Goal: Information Seeking & Learning: Learn about a topic

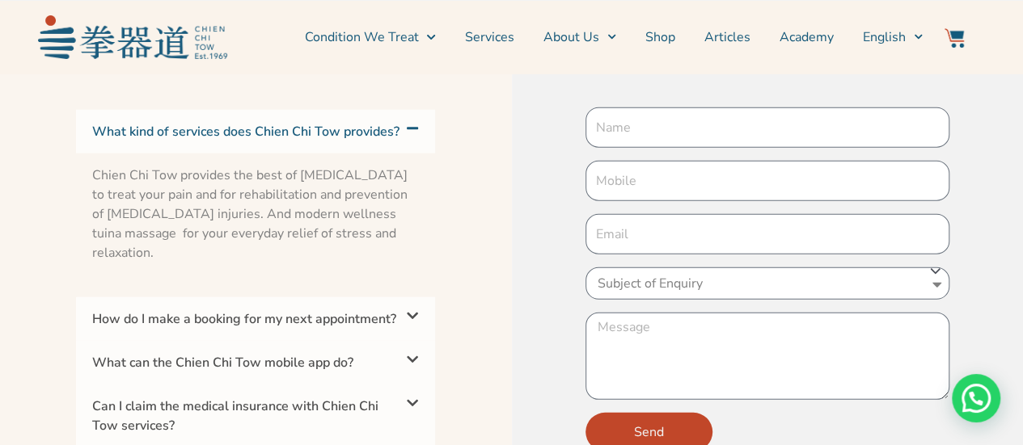
scroll to position [5254, 0]
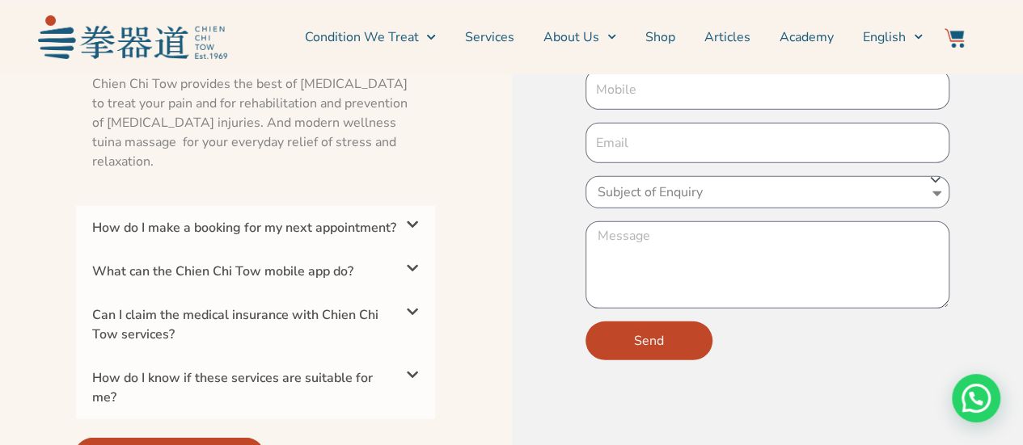
click at [414, 318] on icon at bounding box center [412, 312] width 13 height 13
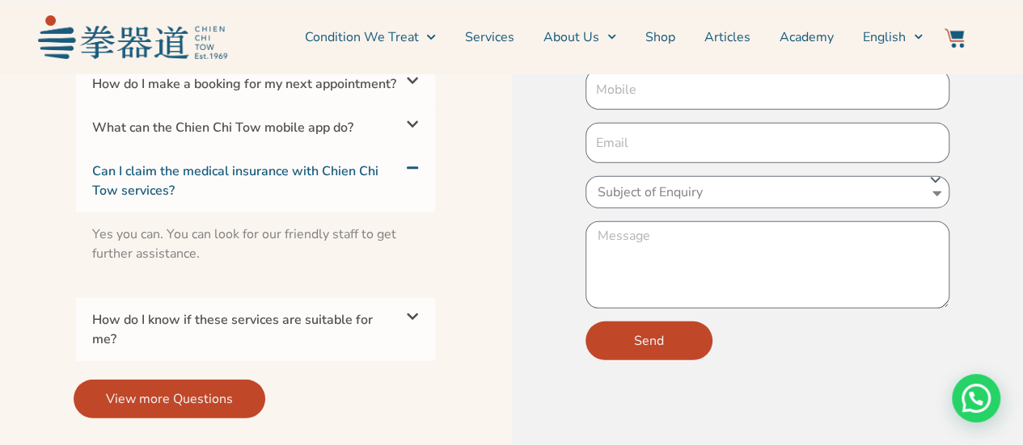
click at [422, 332] on div "How do I know if these services are suitable for me?" at bounding box center [255, 329] width 359 height 63
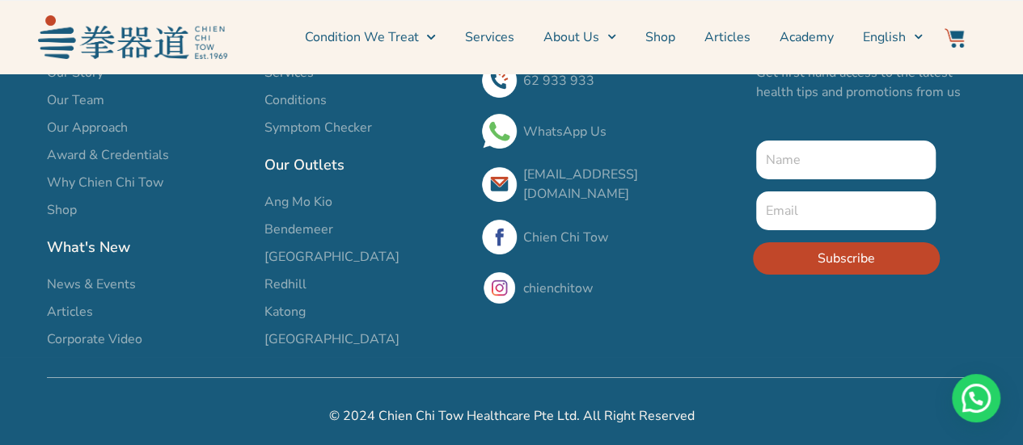
scroll to position [5744, 0]
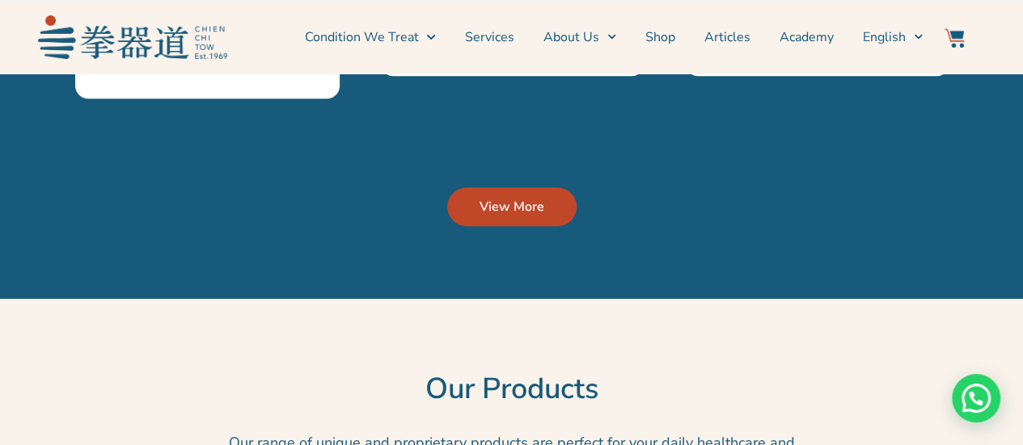
scroll to position [3152, 0]
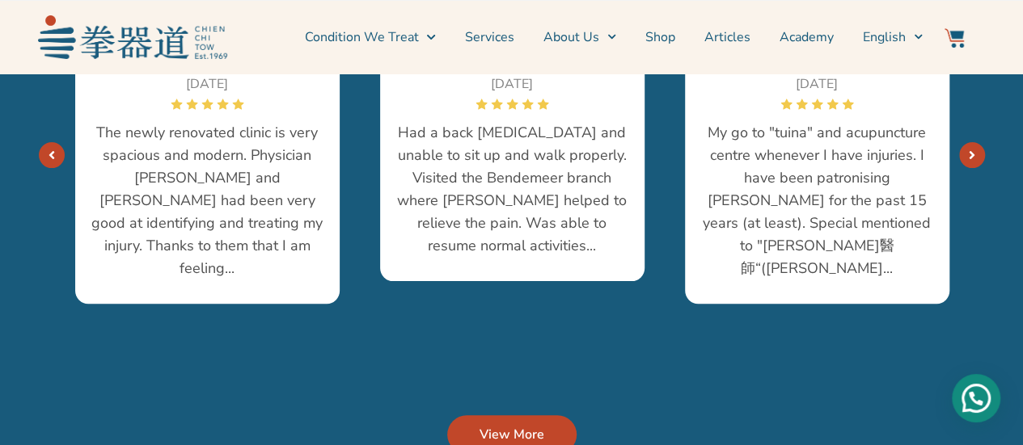
click at [976, 394] on div "Need help?" at bounding box center [975, 398] width 48 height 48
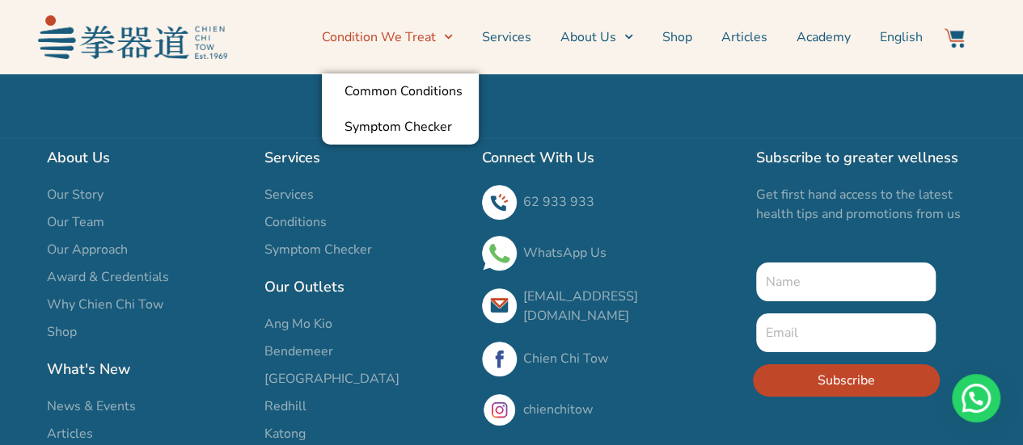
click at [447, 33] on span "Menu" at bounding box center [444, 36] width 17 height 25
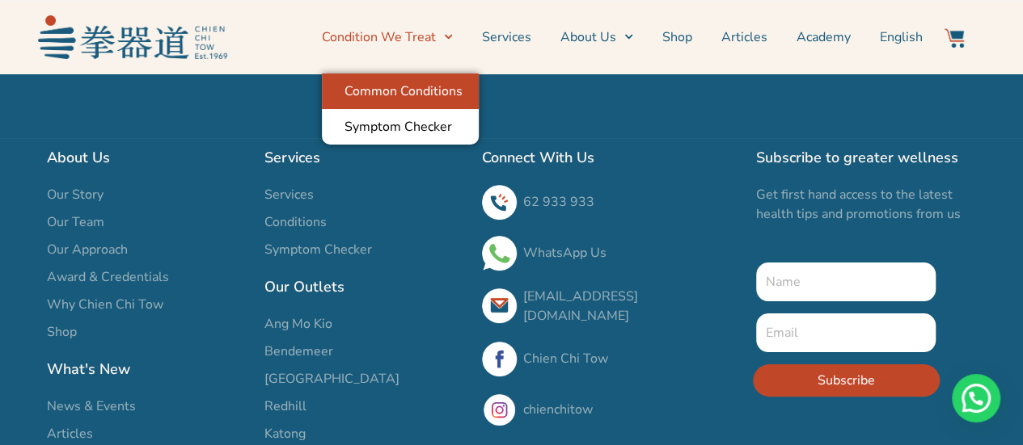
click at [436, 104] on link "Common Conditions" at bounding box center [400, 92] width 157 height 36
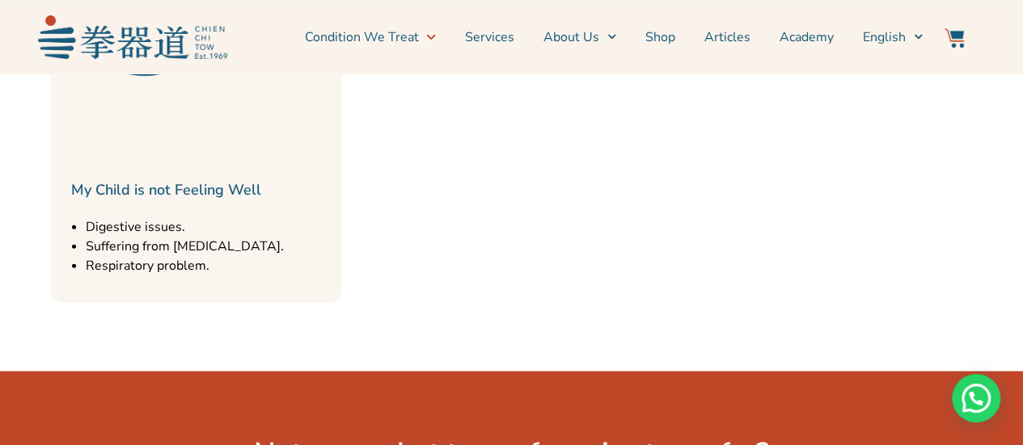
scroll to position [1778, 0]
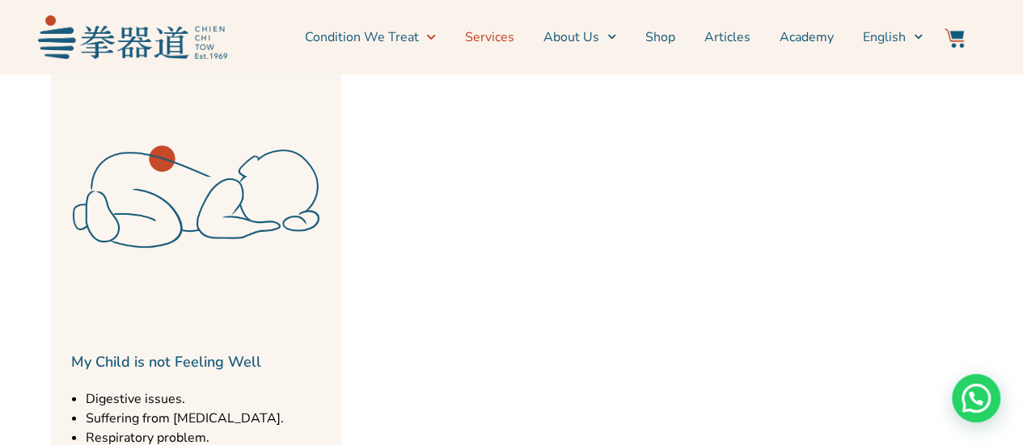
click at [514, 30] on link "Services" at bounding box center [489, 37] width 49 height 40
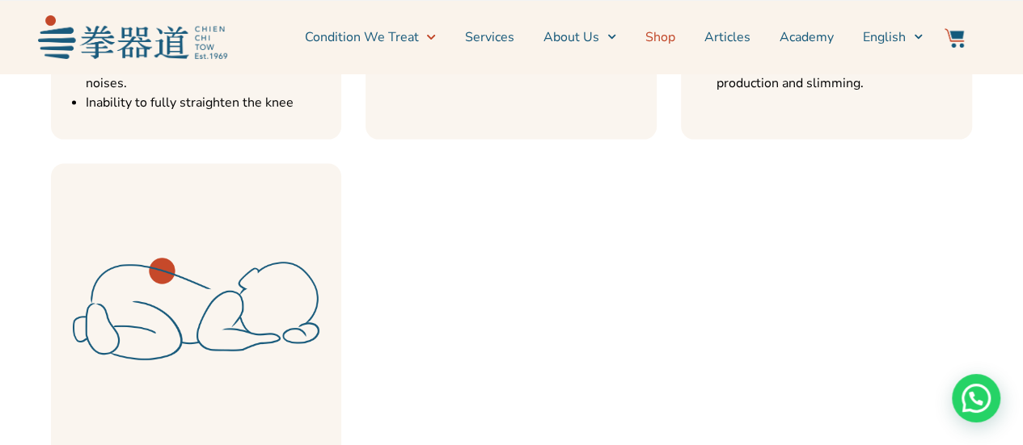
scroll to position [1455, 0]
